Goal: Complete application form

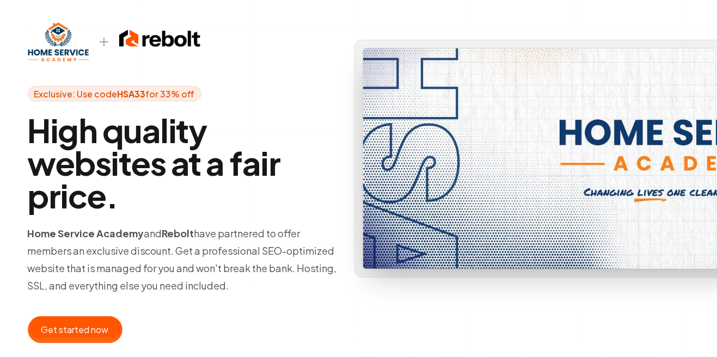
scroll to position [76, 0]
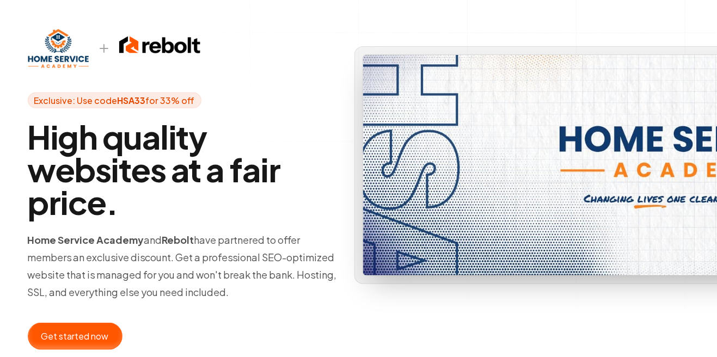
click at [103, 340] on div at bounding box center [75, 337] width 94 height 26
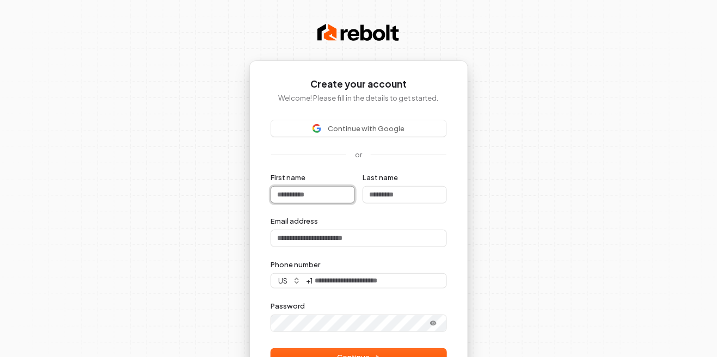
click at [330, 194] on input "First name" at bounding box center [312, 195] width 83 height 16
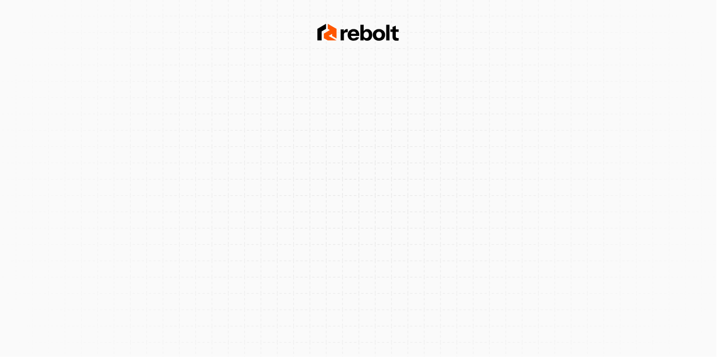
scroll to position [2, 0]
